Goal: Task Accomplishment & Management: Use online tool/utility

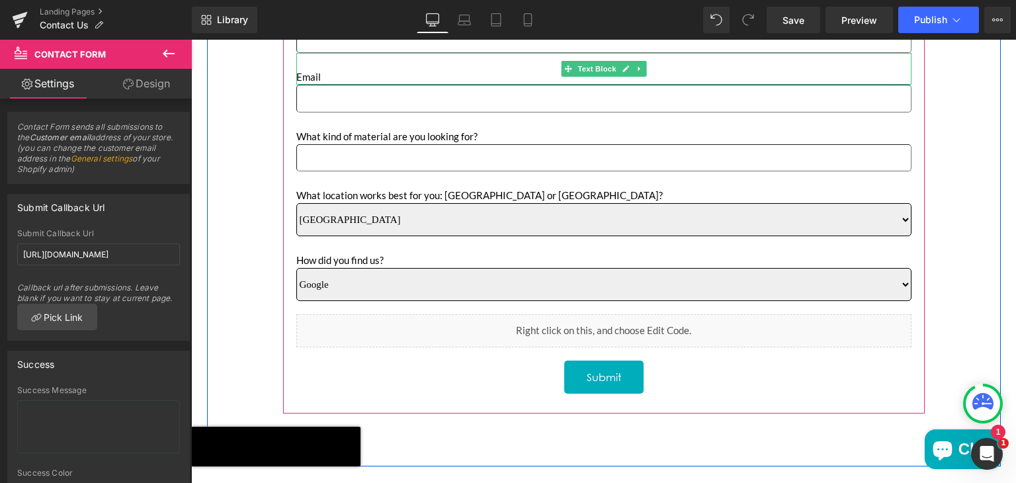
scroll to position [601, 0]
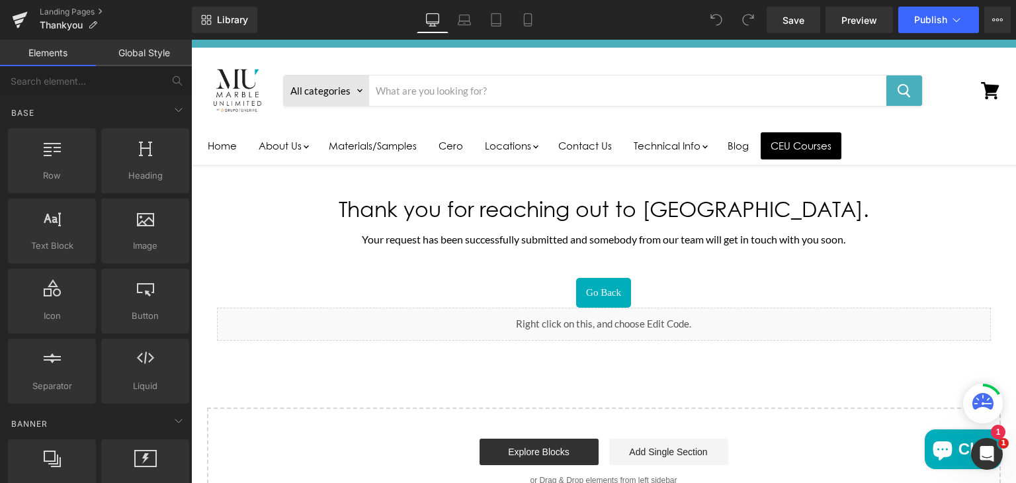
scroll to position [32, 0]
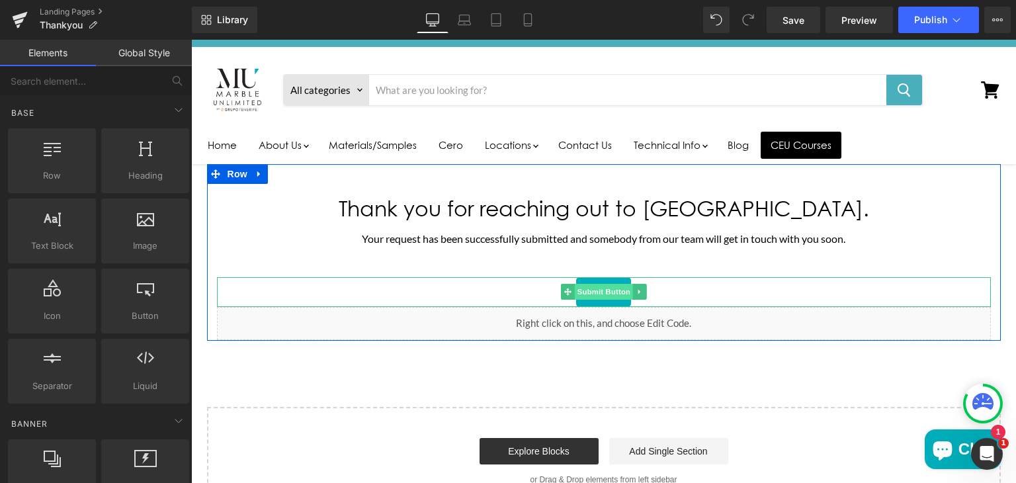
click at [595, 287] on span "Submit Button" at bounding box center [603, 292] width 58 height 16
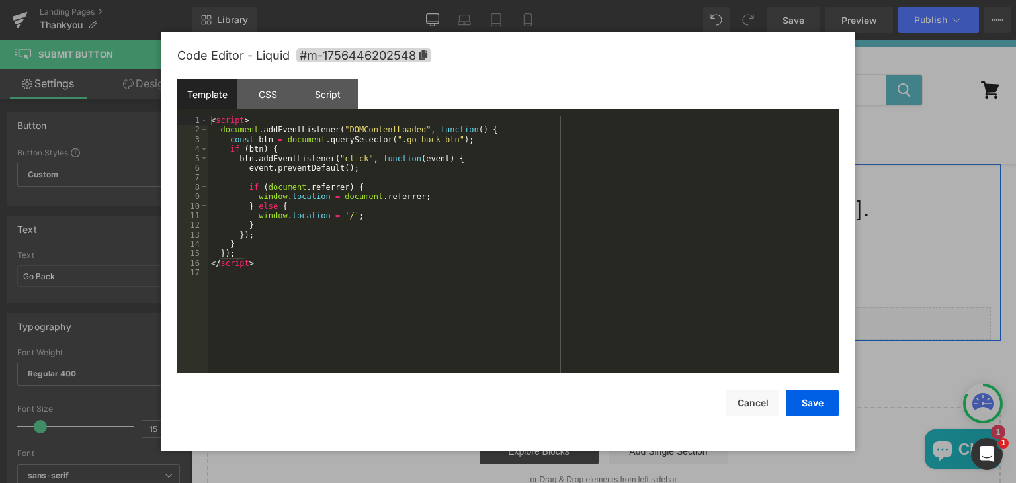
click at [617, 313] on icon "Main content" at bounding box center [621, 317] width 9 height 10
click at [500, 274] on div "< script > document . addEventListener ( "DOMContentLoaded" , function ( ) { co…" at bounding box center [523, 254] width 631 height 277
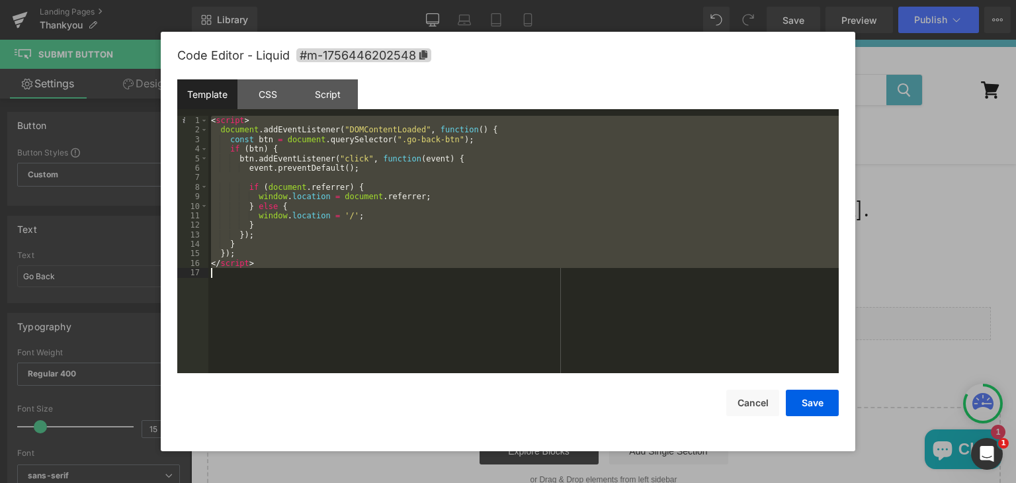
click at [500, 274] on div "< script > document . addEventListener ( "DOMContentLoaded" , function ( ) { co…" at bounding box center [523, 244] width 631 height 257
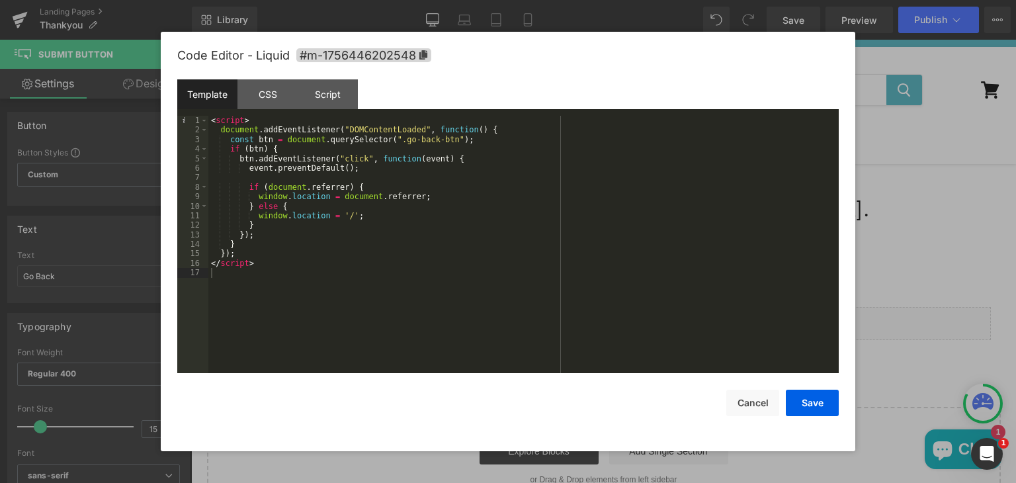
click at [884, 126] on div at bounding box center [508, 241] width 1016 height 483
click at [618, 321] on icon "Main content" at bounding box center [622, 318] width 8 height 8
click at [487, 289] on div "< script > document . addEventListener ( "DOMContentLoaded" , function ( ) { co…" at bounding box center [523, 254] width 631 height 277
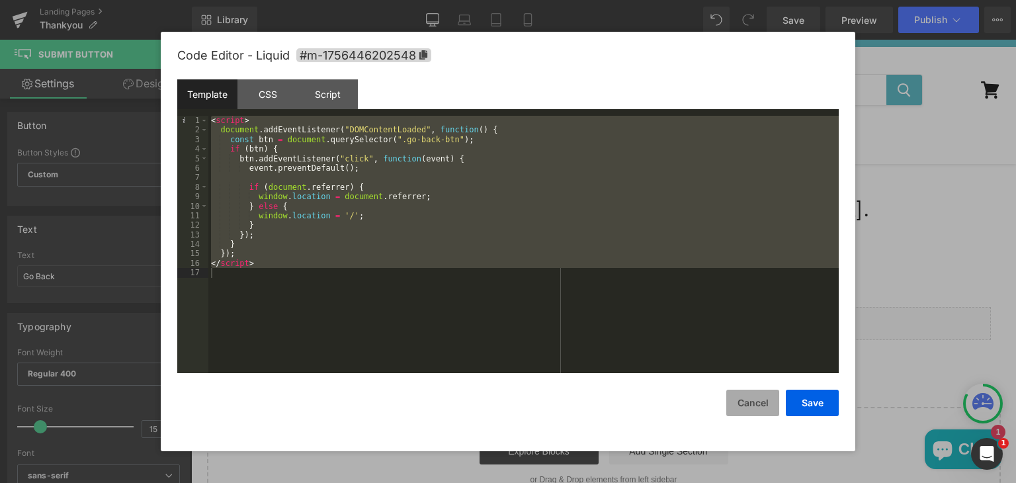
click at [759, 400] on button "Cancel" at bounding box center [753, 403] width 53 height 26
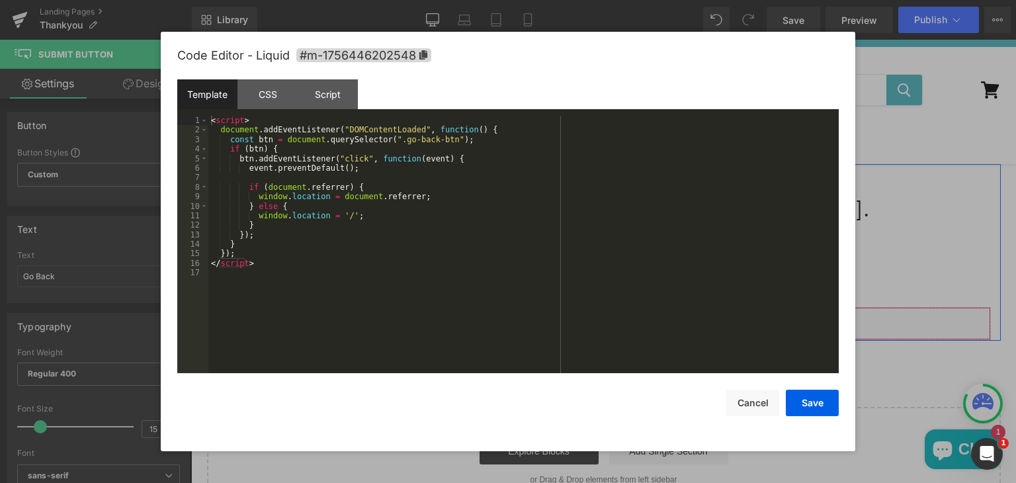
click at [618, 318] on icon "Main content" at bounding box center [622, 318] width 8 height 8
click at [895, 269] on div at bounding box center [508, 241] width 1016 height 483
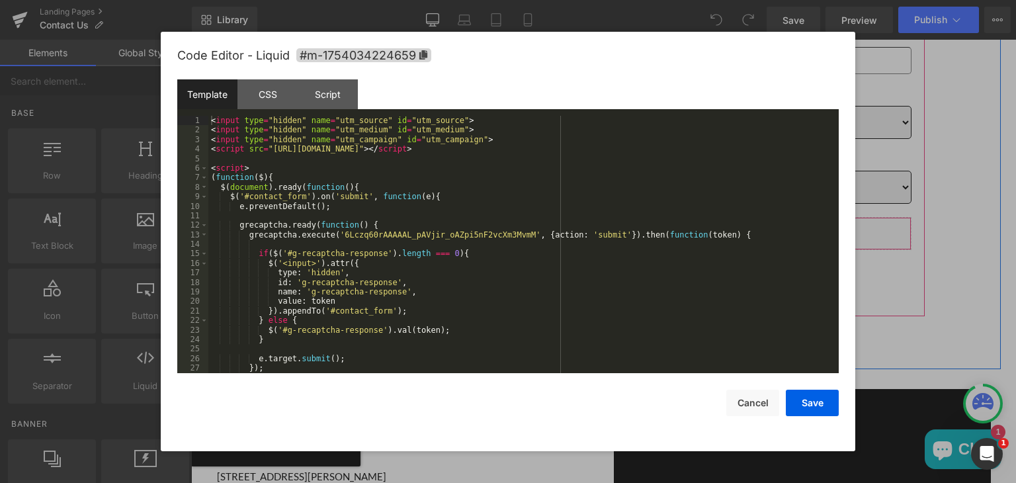
click at [613, 240] on link "Main content" at bounding box center [621, 248] width 17 height 20
click at [549, 294] on div "< input type = "hidden" name = "utm_source" id = "utm_source" > < input type = …" at bounding box center [520, 254] width 625 height 277
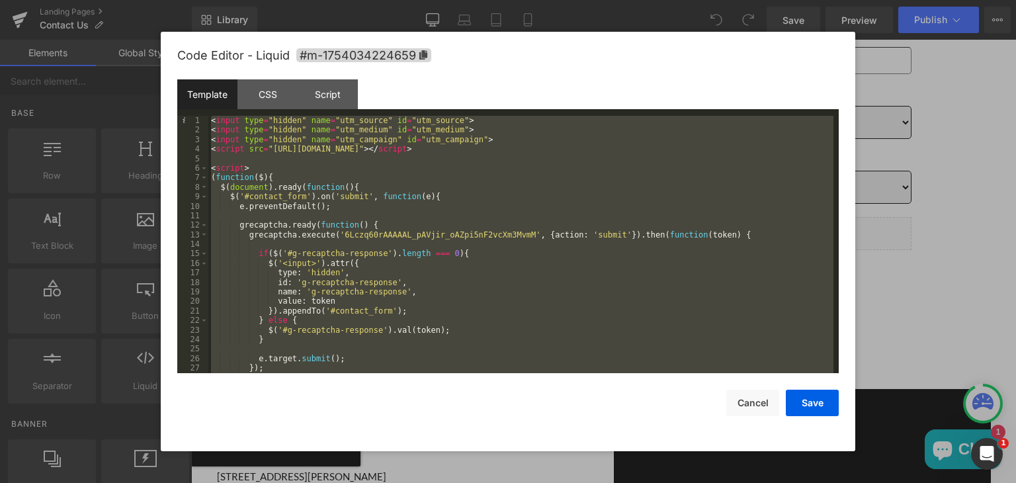
click at [549, 294] on div "< input type = "hidden" name = "utm_source" id = "utm_source" > < input type = …" at bounding box center [520, 244] width 625 height 257
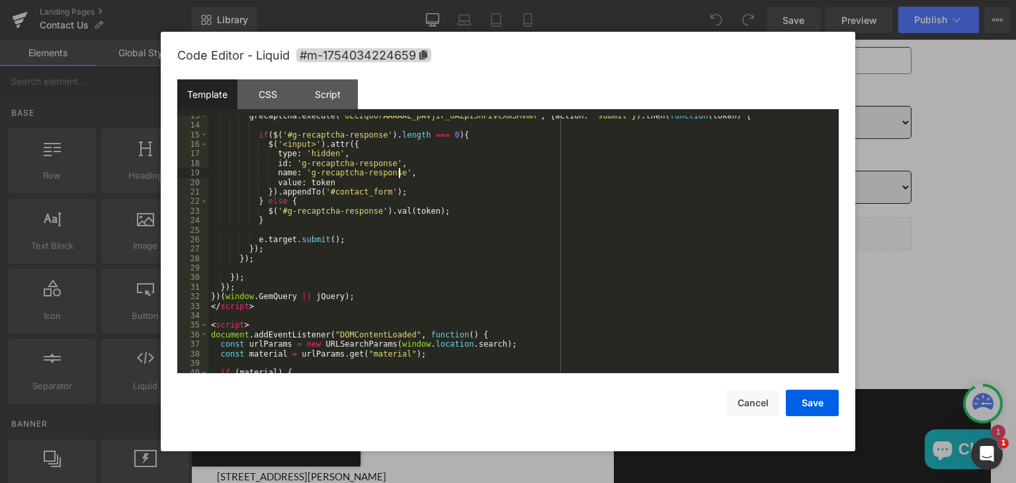
scroll to position [120, 0]
click at [527, 330] on div "grecaptcha . execute ( '6Lczq60rAAAAAL_pAVjir_oAZpi5nF2vcXm3MvmM' , { action : …" at bounding box center [520, 248] width 625 height 277
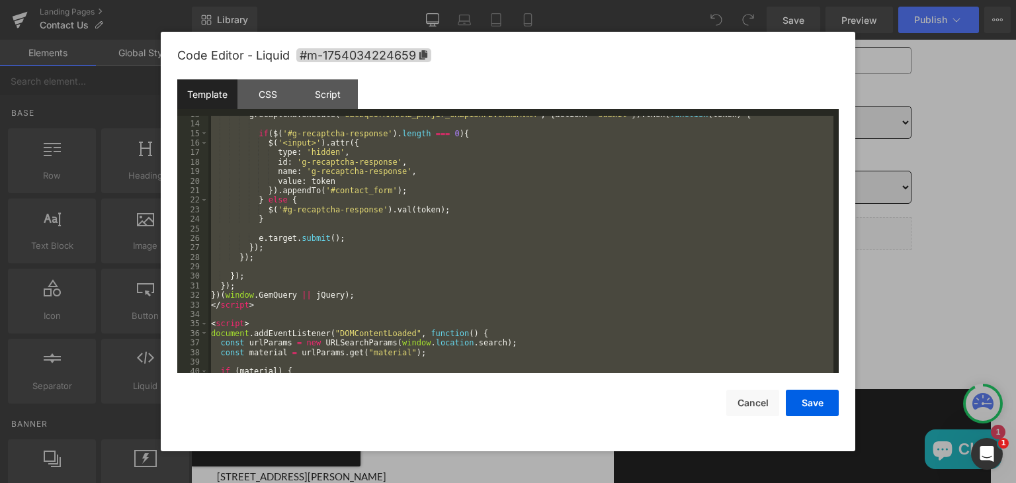
click at [527, 330] on div "grecaptcha . execute ( '6Lczq60rAAAAAL_pAVjir_oAZpi5nF2vcXm3MvmM' , { action : …" at bounding box center [520, 244] width 625 height 257
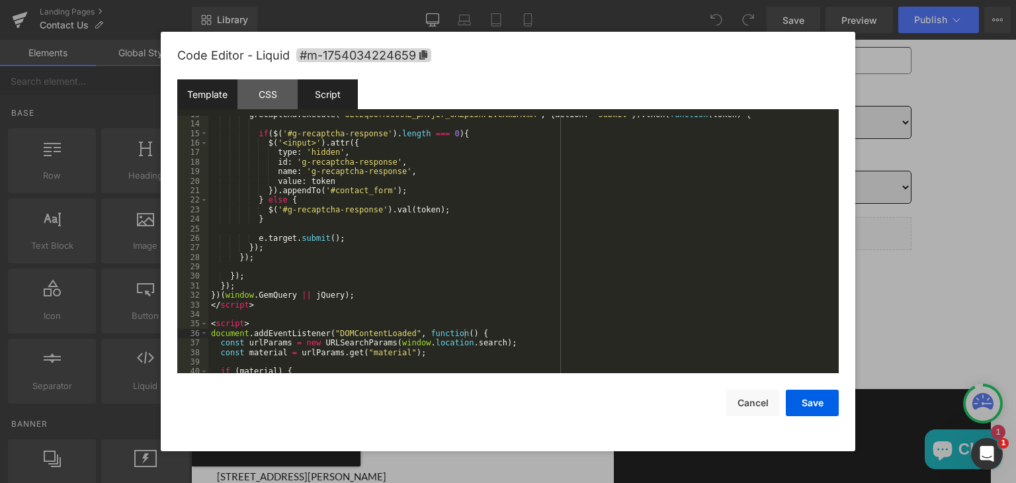
click at [332, 104] on div "Script" at bounding box center [328, 94] width 60 height 30
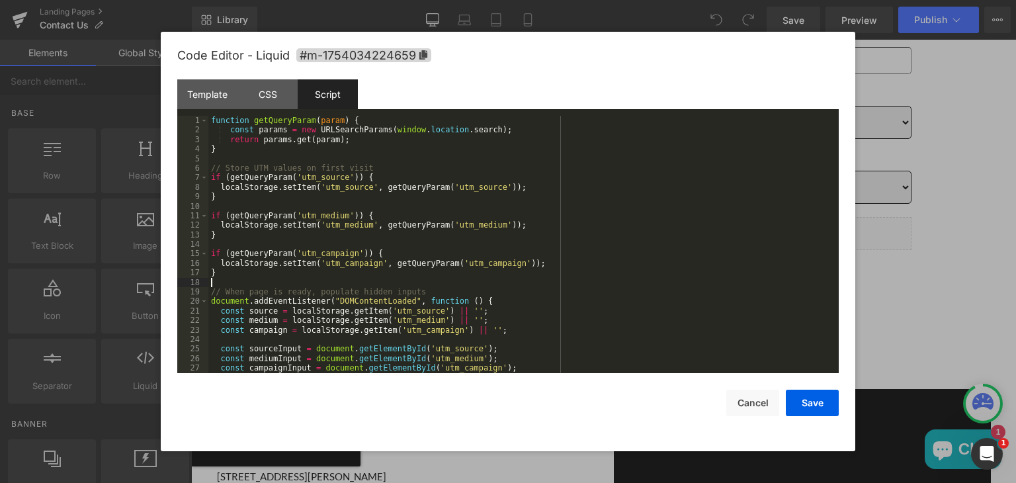
click at [521, 287] on div "function getQueryParam ( param ) { const params = new URLSearchParams ( window …" at bounding box center [520, 254] width 625 height 277
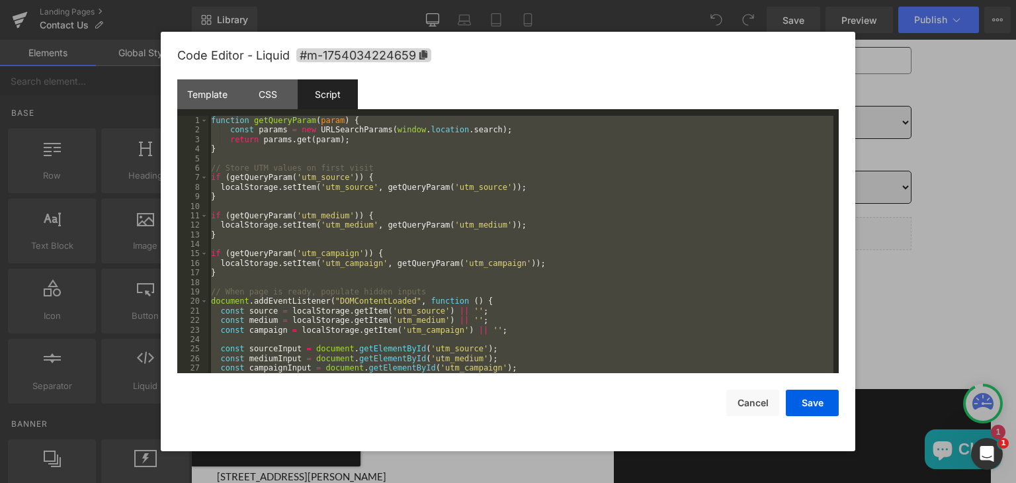
click at [521, 287] on div "function getQueryParam ( param ) { const params = new URLSearchParams ( window …" at bounding box center [520, 244] width 625 height 257
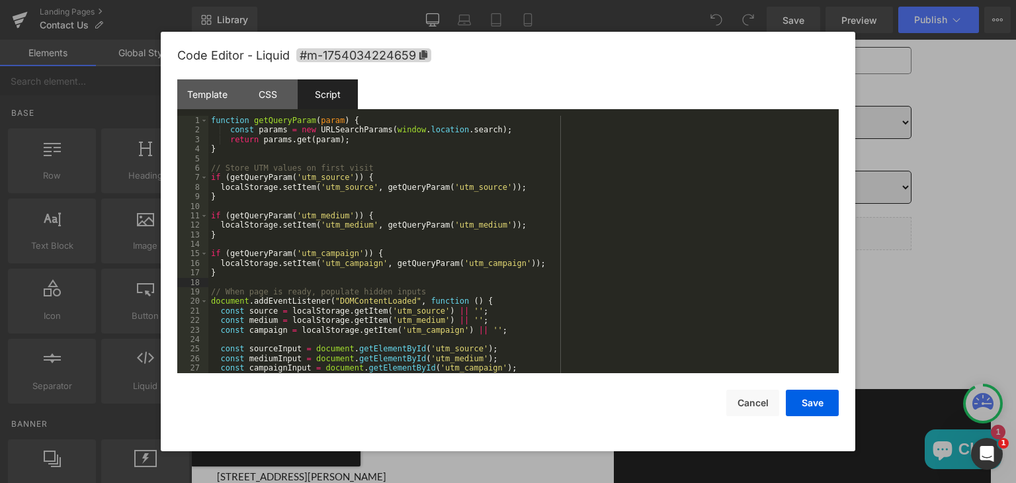
scroll to position [66, 0]
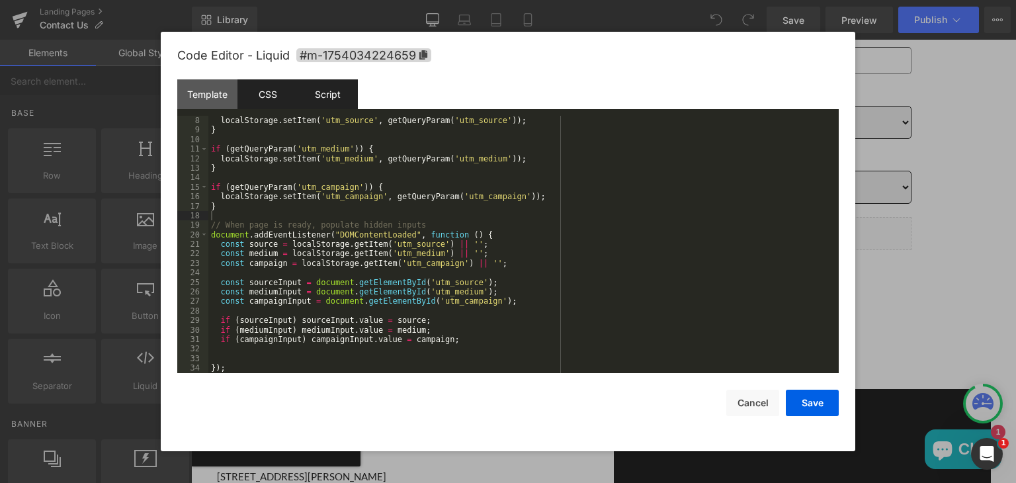
click at [271, 91] on div "CSS" at bounding box center [268, 94] width 60 height 30
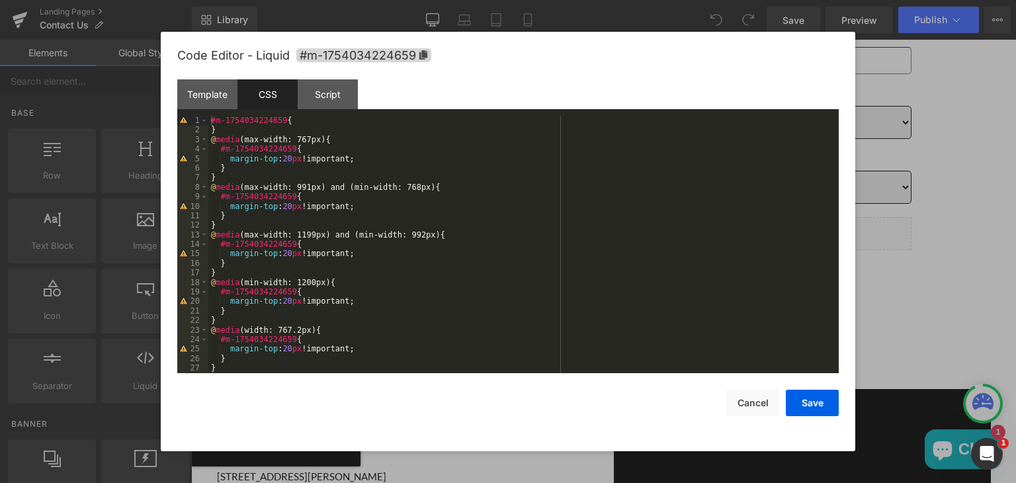
scroll to position [9, 0]
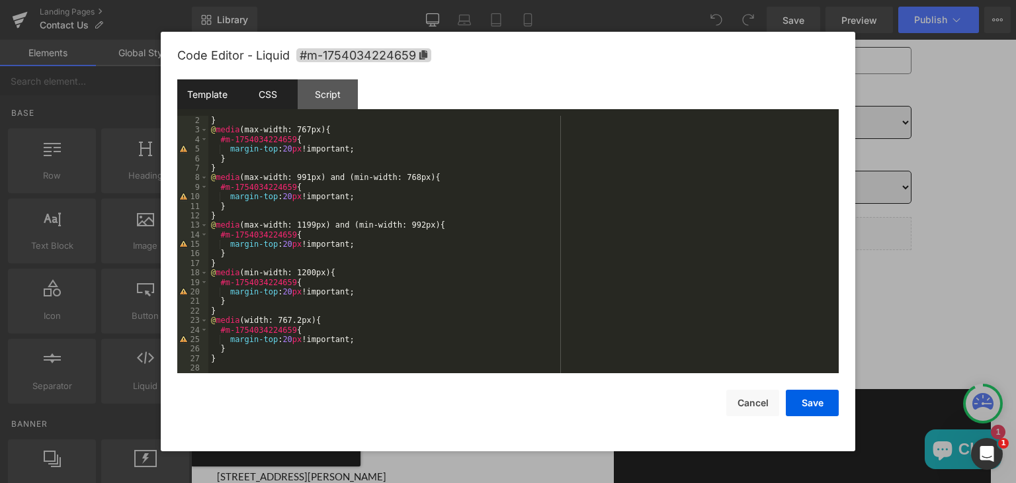
click at [202, 92] on div "Template" at bounding box center [207, 94] width 60 height 30
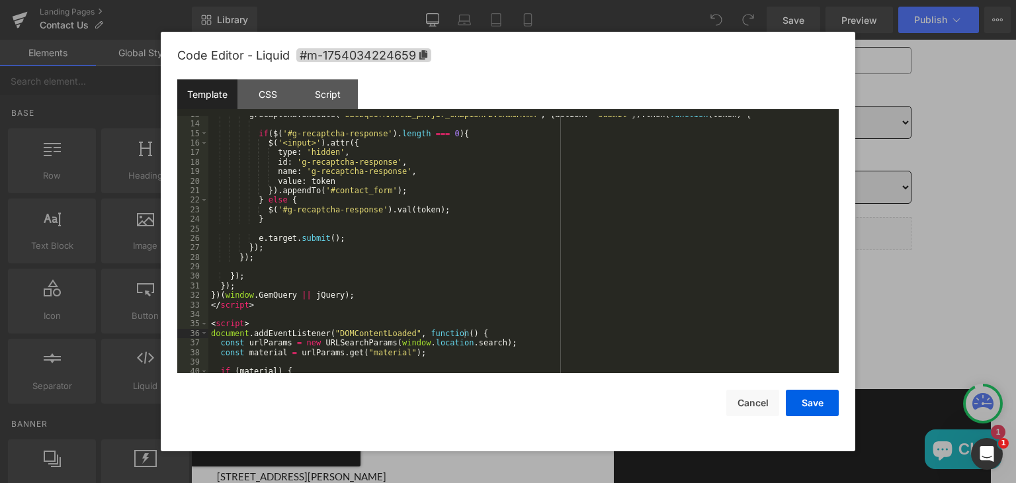
scroll to position [0, 0]
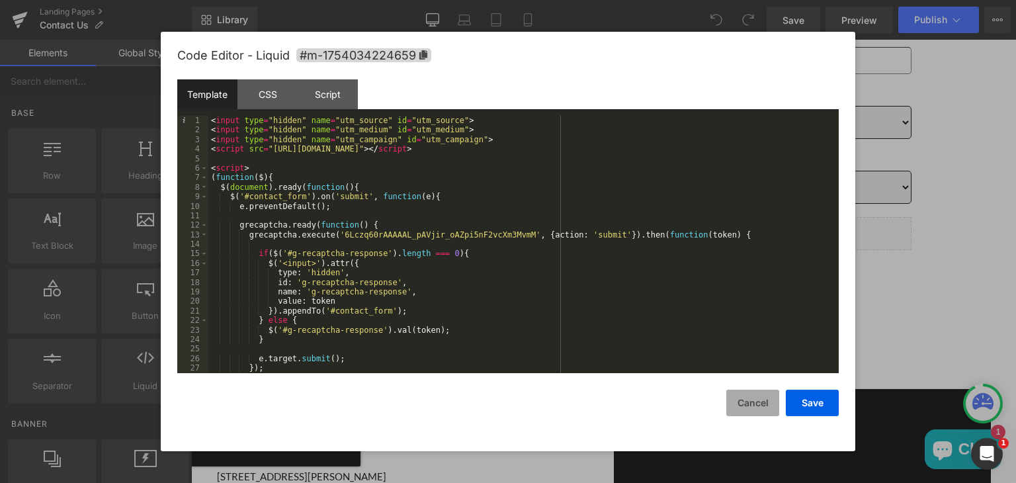
click at [746, 411] on button "Cancel" at bounding box center [753, 403] width 53 height 26
click at [620, 240] on link "Main content" at bounding box center [619, 248] width 14 height 16
click at [736, 395] on button "Cancel" at bounding box center [753, 403] width 53 height 26
click at [616, 244] on icon "Main content" at bounding box center [618, 248] width 7 height 8
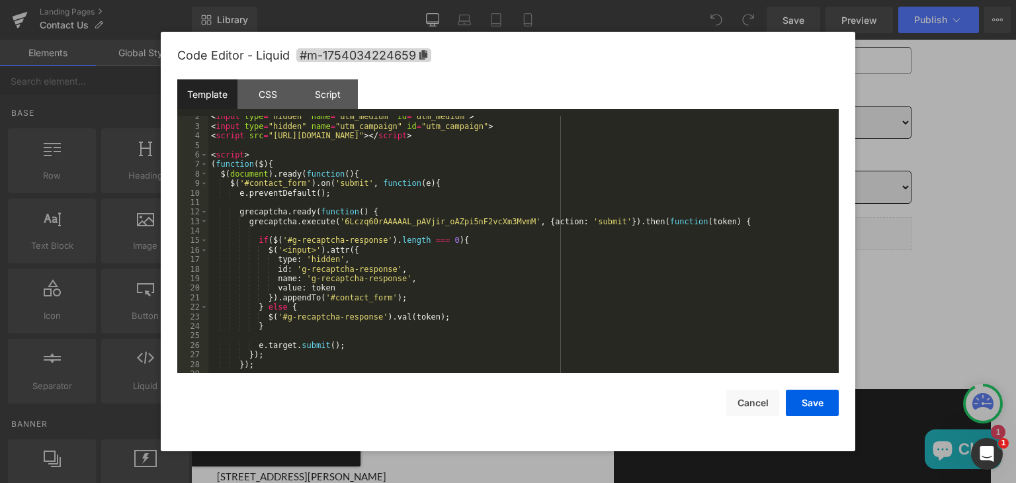
scroll to position [13, 0]
click at [748, 403] on button "Cancel" at bounding box center [753, 403] width 53 height 26
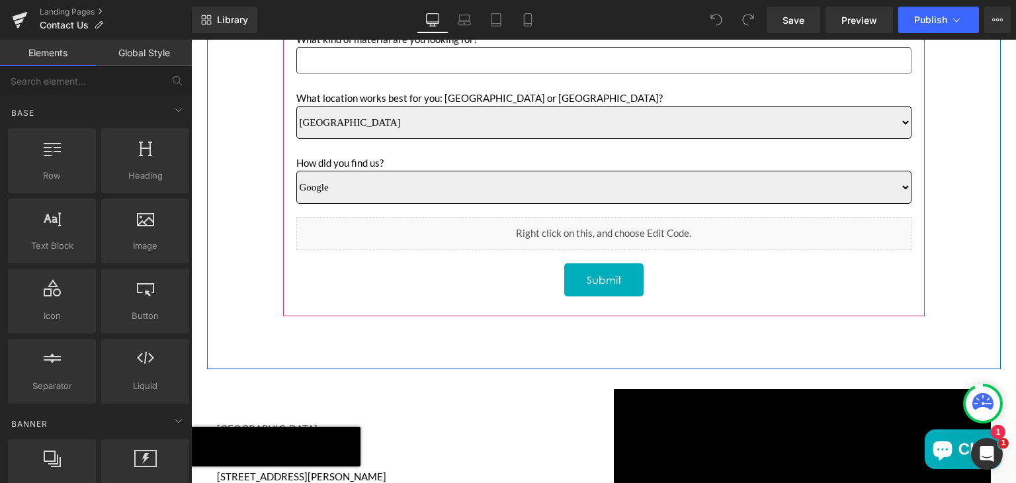
click at [619, 244] on icon "Main content" at bounding box center [618, 247] width 7 height 7
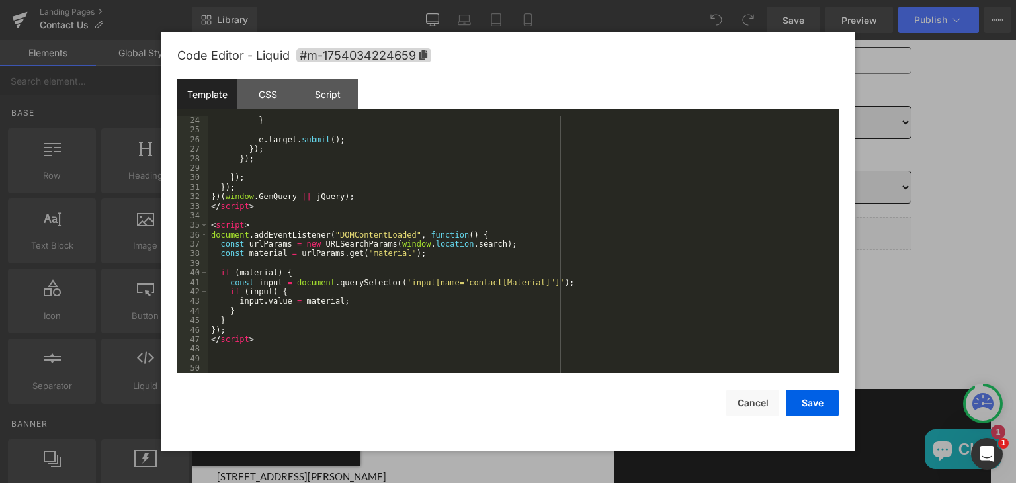
scroll to position [0, 0]
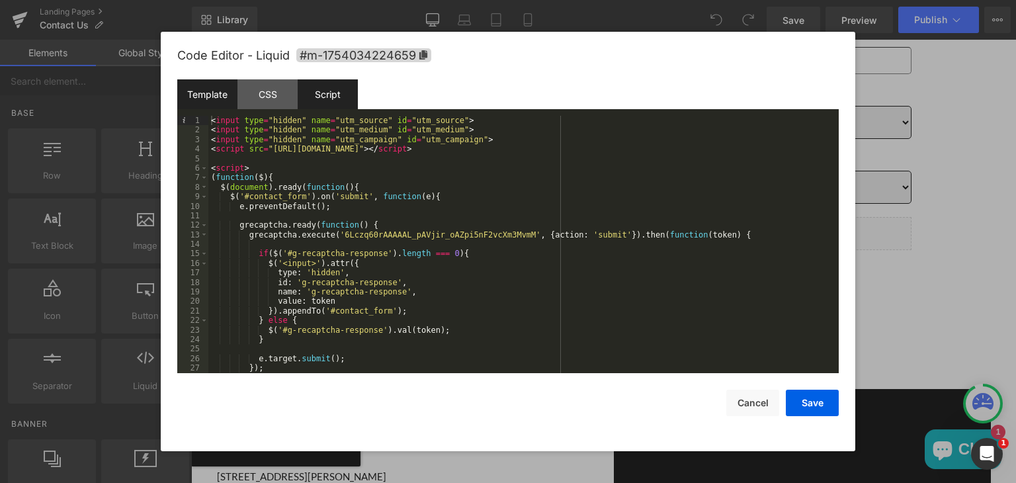
click at [318, 89] on div "Script" at bounding box center [328, 94] width 60 height 30
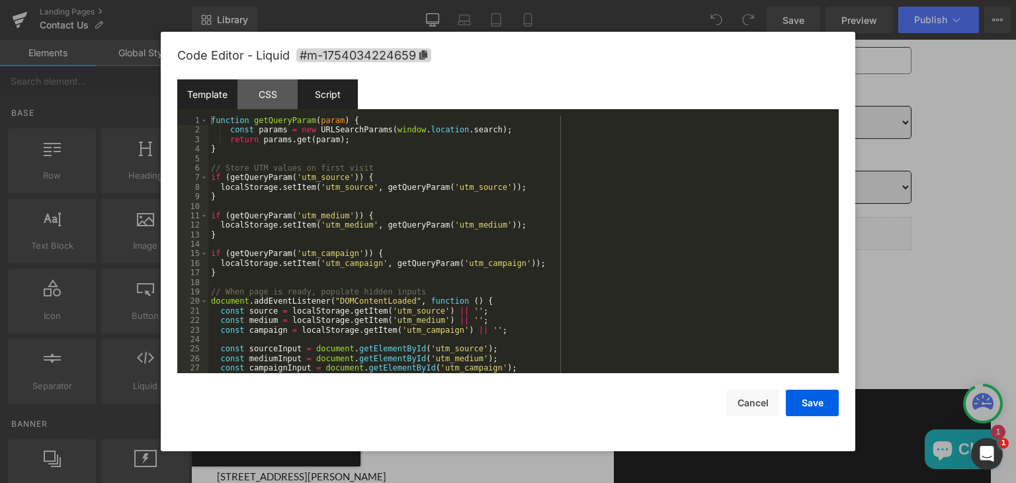
click at [220, 97] on div "Template" at bounding box center [207, 94] width 60 height 30
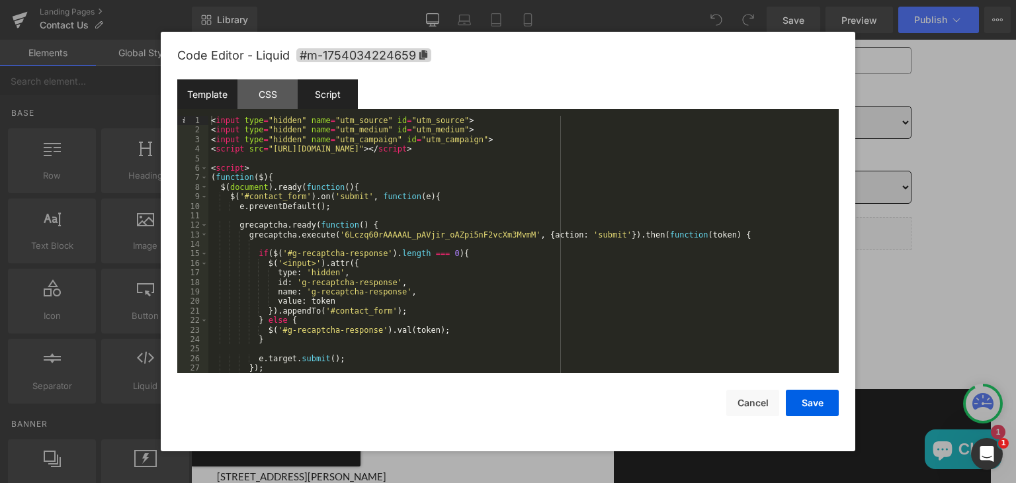
click at [326, 97] on div "Script" at bounding box center [328, 94] width 60 height 30
